Goal: Navigation & Orientation: Find specific page/section

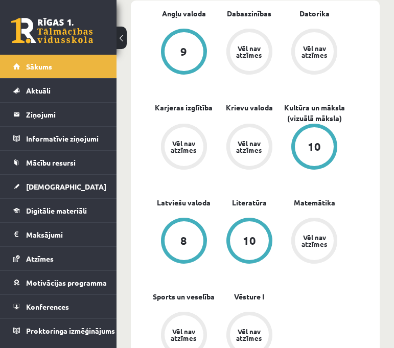
scroll to position [449, 0]
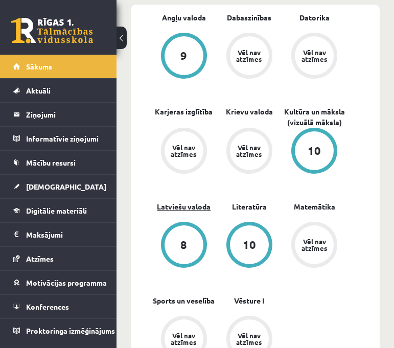
click at [183, 201] on link "Latviešu valoda" at bounding box center [184, 206] width 54 height 11
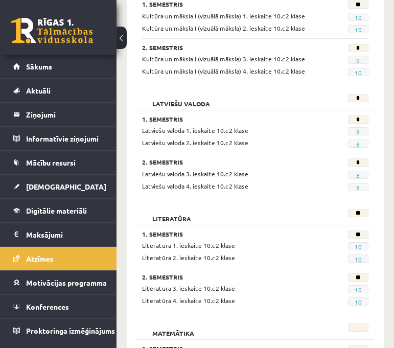
scroll to position [677, 0]
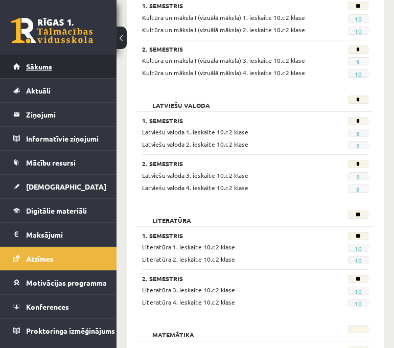
click at [28, 62] on span "Sākums" at bounding box center [39, 66] width 26 height 9
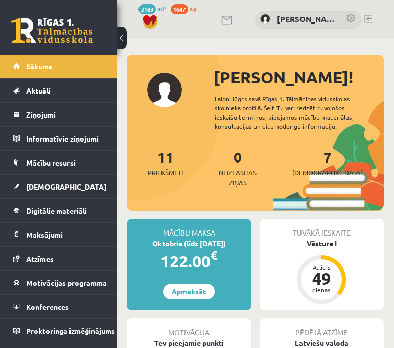
click at [123, 34] on button at bounding box center [122, 38] width 10 height 22
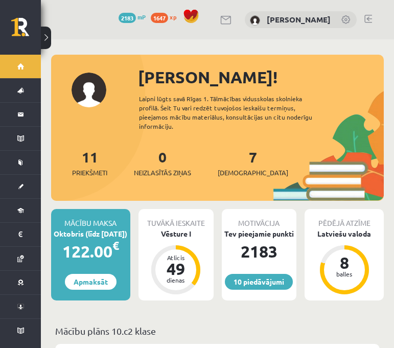
click at [49, 38] on button at bounding box center [46, 38] width 10 height 22
